Goal: Information Seeking & Learning: Learn about a topic

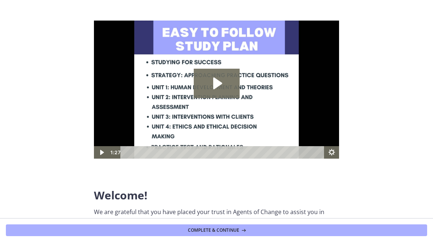
click at [222, 80] on icon "Play Video: c1o6hcmjueu5qasqsu00.mp4" at bounding box center [217, 83] width 46 height 29
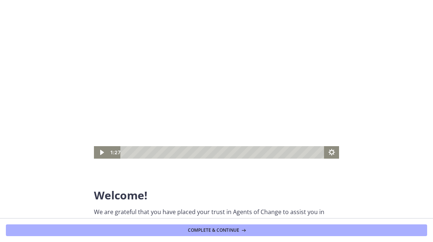
click at [100, 147] on icon "Play Video" at bounding box center [101, 152] width 15 height 12
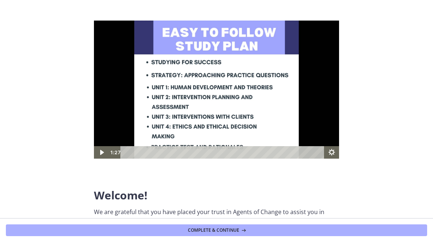
click at [103, 145] on img at bounding box center [216, 90] width 245 height 138
click at [98, 150] on icon "Play Video" at bounding box center [102, 152] width 18 height 15
click at [105, 153] on icon "Play Video" at bounding box center [101, 152] width 15 height 12
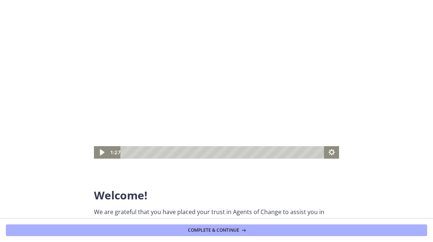
click at [95, 153] on icon "Play Video" at bounding box center [102, 152] width 18 height 15
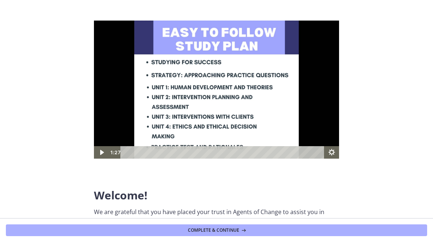
click at [103, 154] on icon "Play Video" at bounding box center [101, 152] width 15 height 12
click at [102, 151] on icon "Play Video" at bounding box center [102, 152] width 4 height 5
click at [100, 152] on icon "Play Video" at bounding box center [102, 152] width 4 height 5
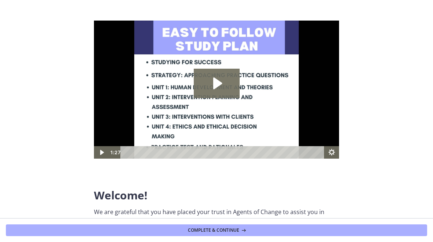
click at [227, 85] on icon "Play Video: c1o6hcmjueu5qasqsu00.mp4" at bounding box center [217, 83] width 46 height 29
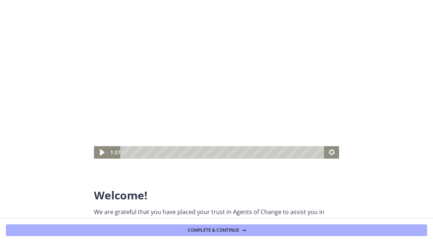
click at [97, 152] on icon "Play Video" at bounding box center [102, 152] width 18 height 15
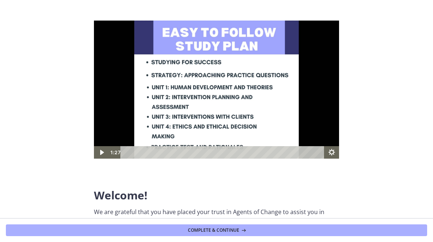
click at [237, 111] on img at bounding box center [216, 90] width 245 height 138
click at [329, 153] on icon "Show settings menu" at bounding box center [331, 152] width 15 height 12
click at [105, 151] on icon "Play Video" at bounding box center [101, 152] width 15 height 12
click at [102, 157] on icon "Play Video" at bounding box center [101, 152] width 15 height 12
click at [104, 153] on icon "Play Video" at bounding box center [101, 152] width 15 height 12
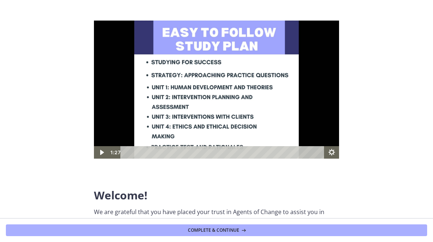
click at [215, 230] on span "Complete & continue" at bounding box center [213, 230] width 51 height 6
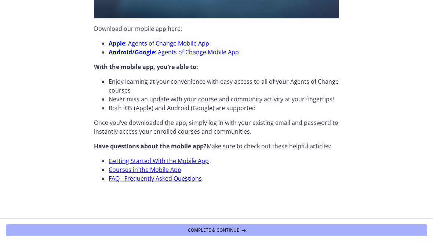
scroll to position [231, 0]
click at [220, 235] on button "Complete & continue" at bounding box center [216, 230] width 421 height 12
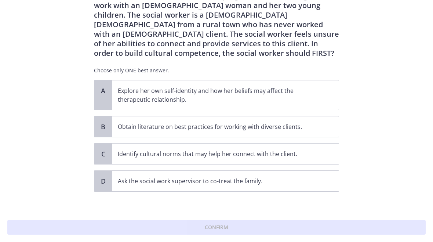
scroll to position [36, 0]
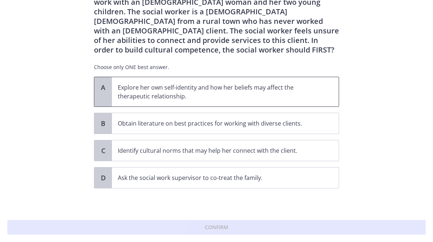
click at [313, 97] on p "Explore her own self-identity and how her beliefs may affect the therapeutic re…" at bounding box center [218, 92] width 200 height 18
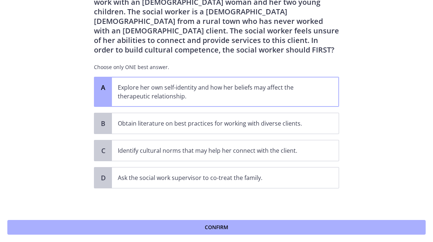
click at [262, 233] on button "Confirm" at bounding box center [216, 227] width 418 height 15
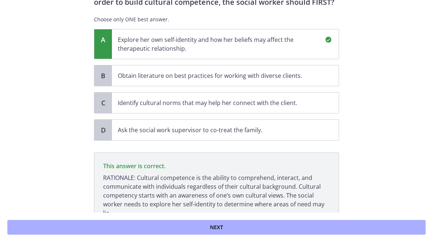
scroll to position [127, 0]
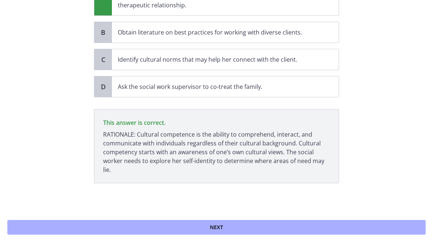
click at [92, 229] on button "Next" at bounding box center [216, 227] width 418 height 15
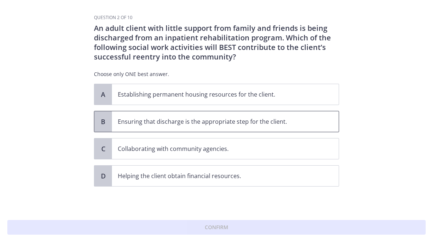
click at [297, 120] on p "Ensuring that discharge is the appropriate step for the client." at bounding box center [218, 121] width 200 height 9
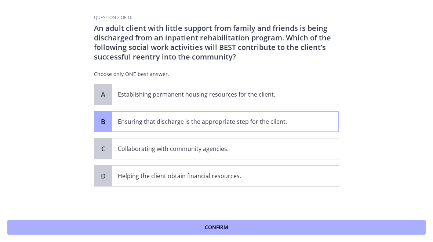
click at [238, 230] on button "Confirm" at bounding box center [216, 227] width 418 height 15
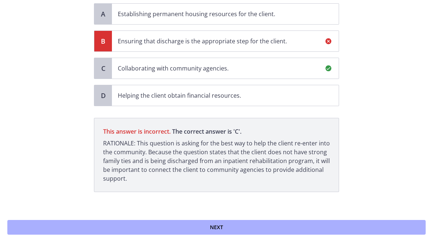
scroll to position [89, 0]
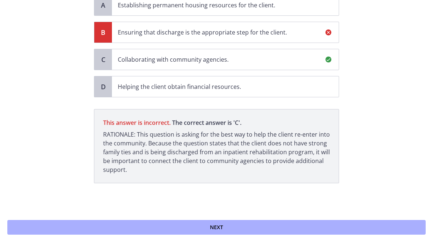
click at [218, 233] on button "Next" at bounding box center [216, 227] width 418 height 15
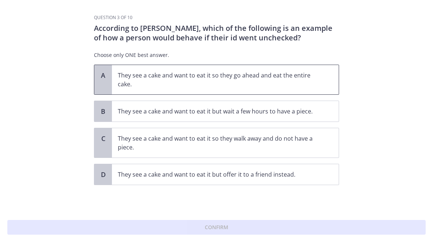
click at [290, 79] on p "They see a cake and want to eat it so they go ahead and eat the entire cake." at bounding box center [218, 80] width 200 height 18
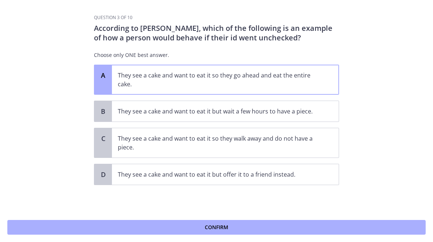
click at [233, 232] on button "Confirm" at bounding box center [216, 227] width 418 height 15
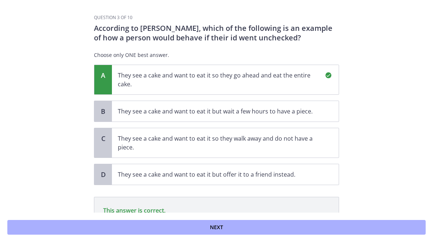
scroll to position [79, 0]
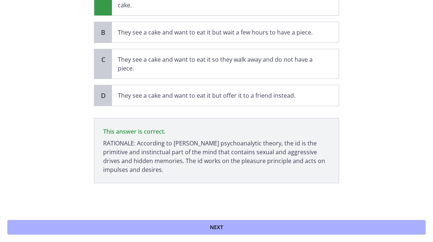
click at [208, 234] on button "Next" at bounding box center [216, 227] width 418 height 15
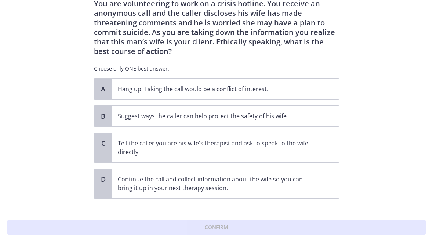
scroll to position [25, 0]
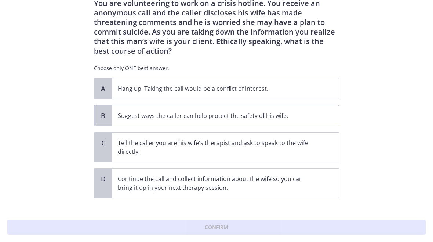
click at [273, 118] on p "Suggest ways the caller can help protect the safety of his wife." at bounding box center [218, 115] width 200 height 9
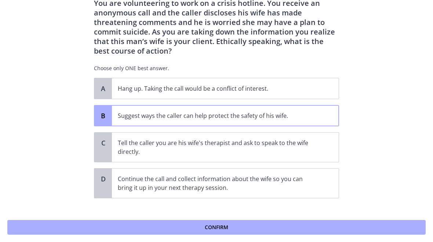
click at [236, 229] on button "Confirm" at bounding box center [216, 227] width 418 height 15
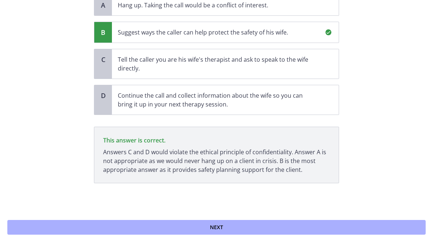
click at [218, 228] on span "Next" at bounding box center [216, 227] width 13 height 9
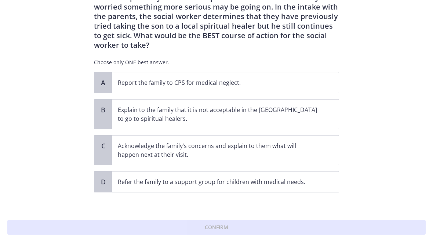
scroll to position [50, 0]
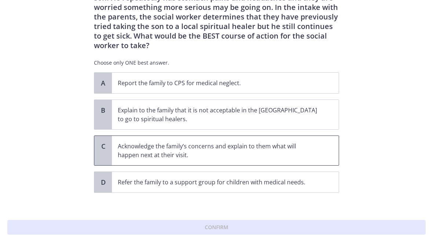
click at [274, 142] on p "Acknowledge the family’s concerns and explain to them what will happen next at …" at bounding box center [218, 151] width 200 height 18
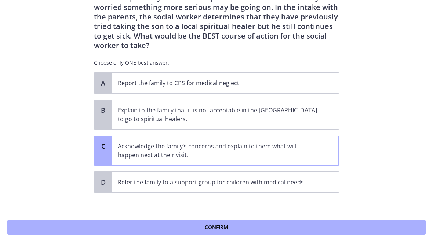
click at [239, 233] on button "Confirm" at bounding box center [216, 227] width 418 height 15
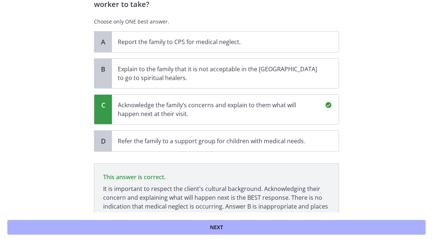
scroll to position [135, 0]
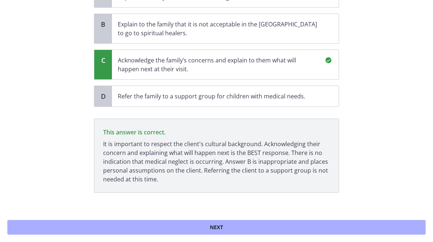
click at [205, 234] on button "Next" at bounding box center [216, 227] width 418 height 15
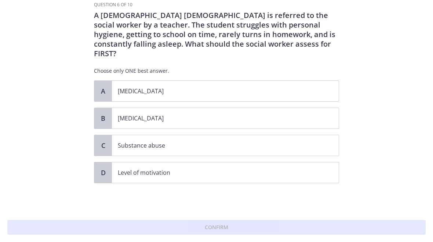
scroll to position [0, 0]
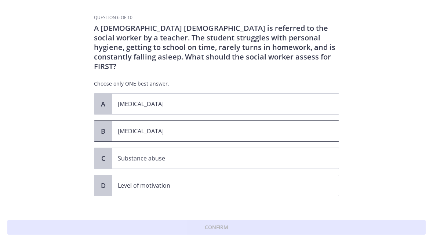
click at [183, 127] on p "[MEDICAL_DATA]" at bounding box center [218, 131] width 200 height 9
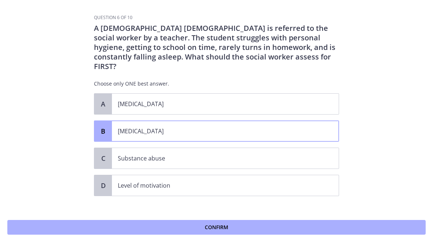
click at [185, 233] on button "Confirm" at bounding box center [216, 227] width 418 height 15
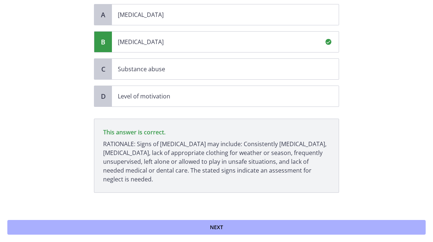
scroll to position [89, 0]
click at [179, 234] on button "Next" at bounding box center [216, 227] width 418 height 15
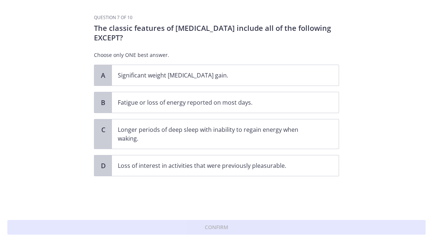
scroll to position [0, 0]
click at [197, 135] on p "Longer periods of deep sleep with inability to regain energy when waking." at bounding box center [218, 134] width 200 height 18
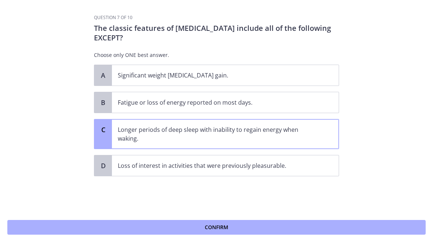
click at [160, 233] on button "Confirm" at bounding box center [216, 227] width 418 height 15
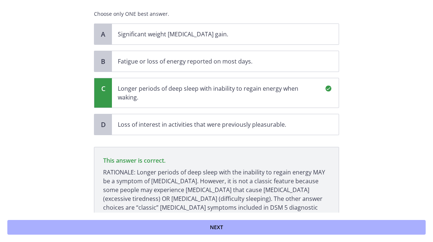
scroll to position [79, 0]
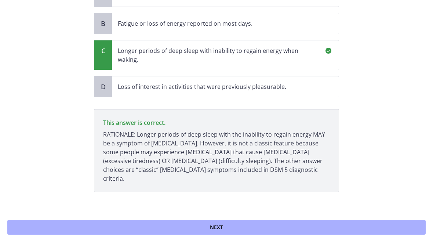
click at [136, 230] on button "Next" at bounding box center [216, 227] width 418 height 15
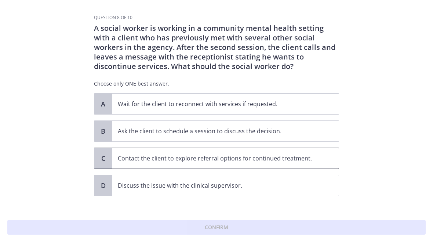
click at [164, 159] on p "Contact the client to explore referral options for continued treatment." at bounding box center [218, 158] width 200 height 9
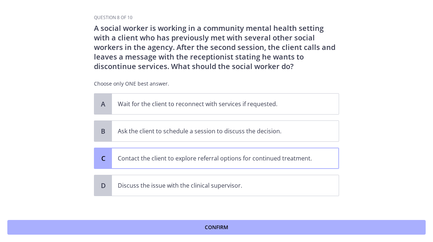
click at [164, 233] on button "Confirm" at bounding box center [216, 227] width 418 height 15
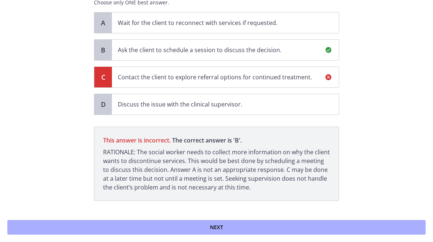
scroll to position [99, 0]
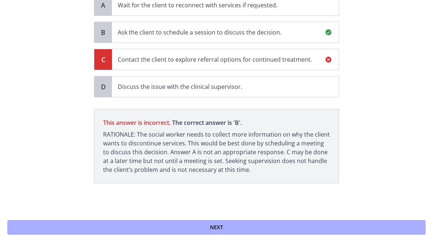
click at [162, 229] on button "Next" at bounding box center [216, 227] width 418 height 15
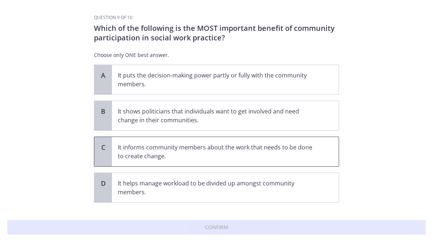
click at [192, 157] on p "It informs community members about the work that needs to be done to create cha…" at bounding box center [218, 152] width 200 height 18
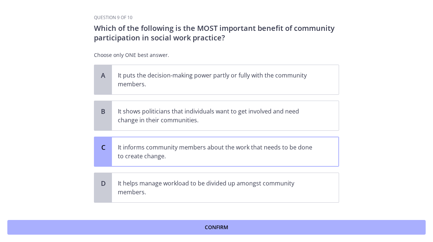
click at [192, 230] on button "Confirm" at bounding box center [216, 227] width 418 height 15
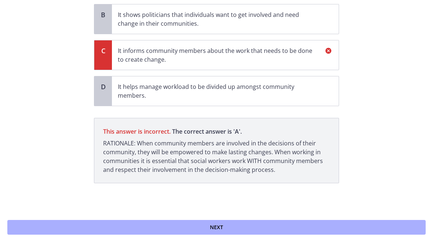
scroll to position [96, 0]
click at [194, 227] on button "Next" at bounding box center [216, 227] width 418 height 15
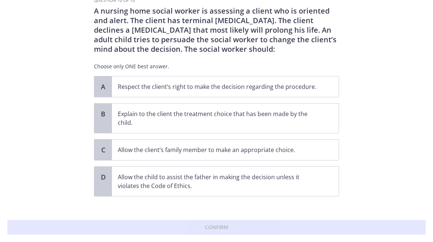
scroll to position [21, 0]
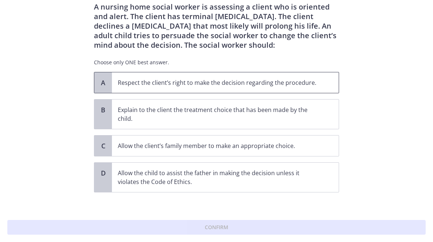
click at [290, 81] on p "Respect the client’s right to make the decision regarding the procedure." at bounding box center [218, 82] width 200 height 9
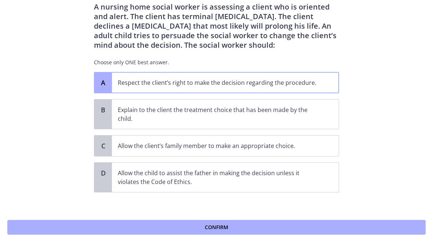
click at [212, 234] on button "Confirm" at bounding box center [216, 227] width 418 height 15
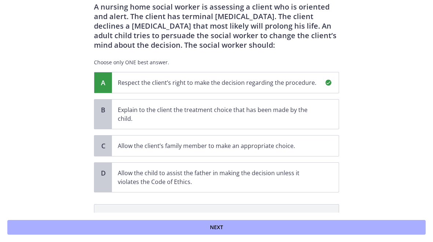
scroll to position [107, 0]
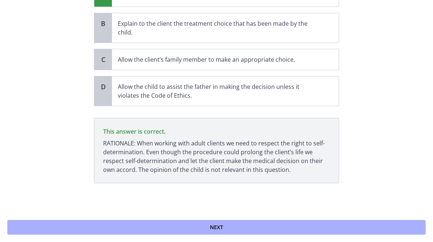
click at [212, 234] on button "Next" at bounding box center [216, 227] width 418 height 15
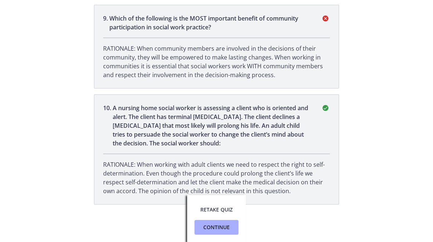
scroll to position [1066, 0]
click at [221, 228] on span "Continue" at bounding box center [216, 227] width 26 height 9
